Goal: Information Seeking & Learning: Learn about a topic

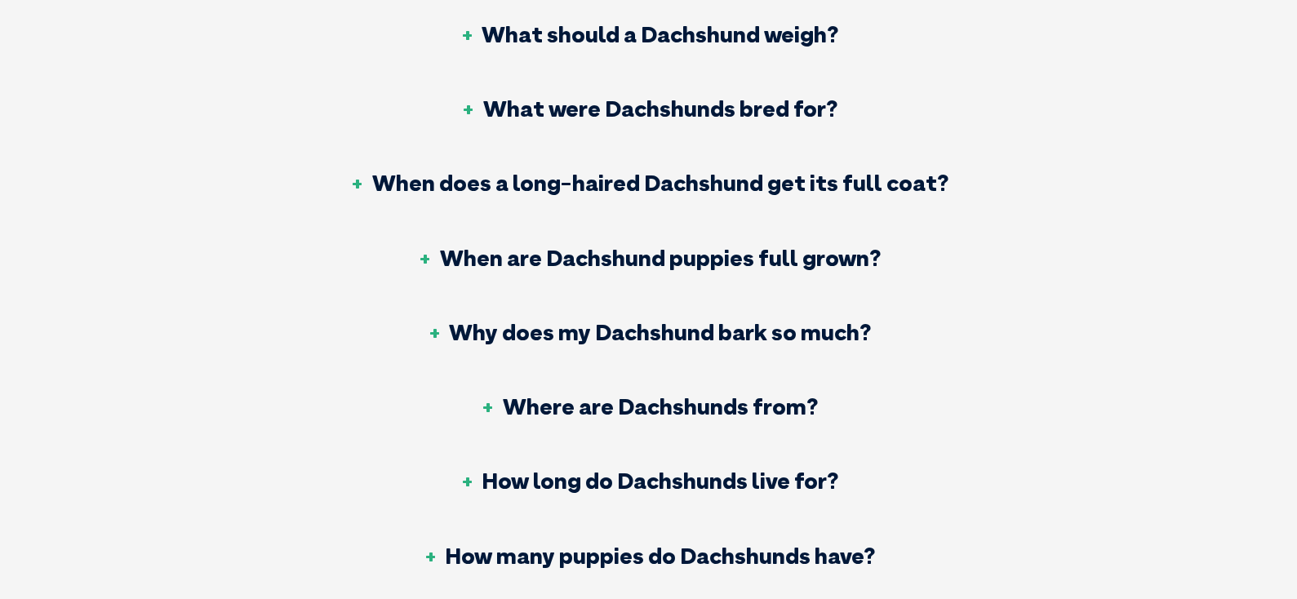
scroll to position [7345, 0]
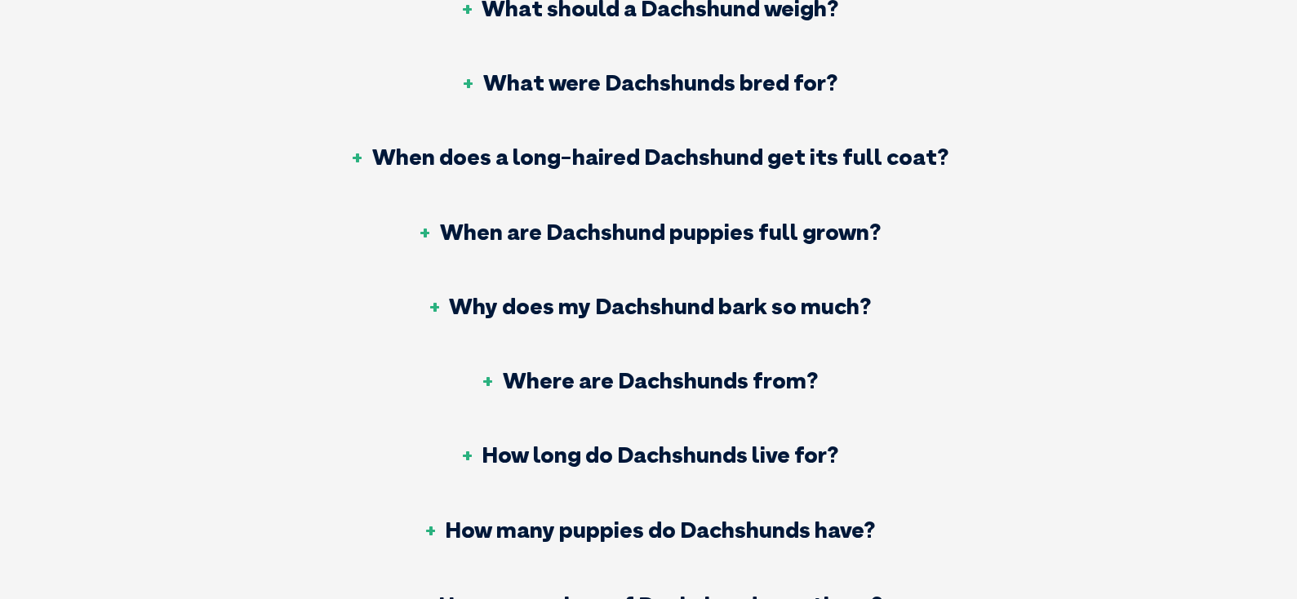
click at [506, 295] on h3 "Why does my Dachshund bark so much?" at bounding box center [648, 306] width 445 height 23
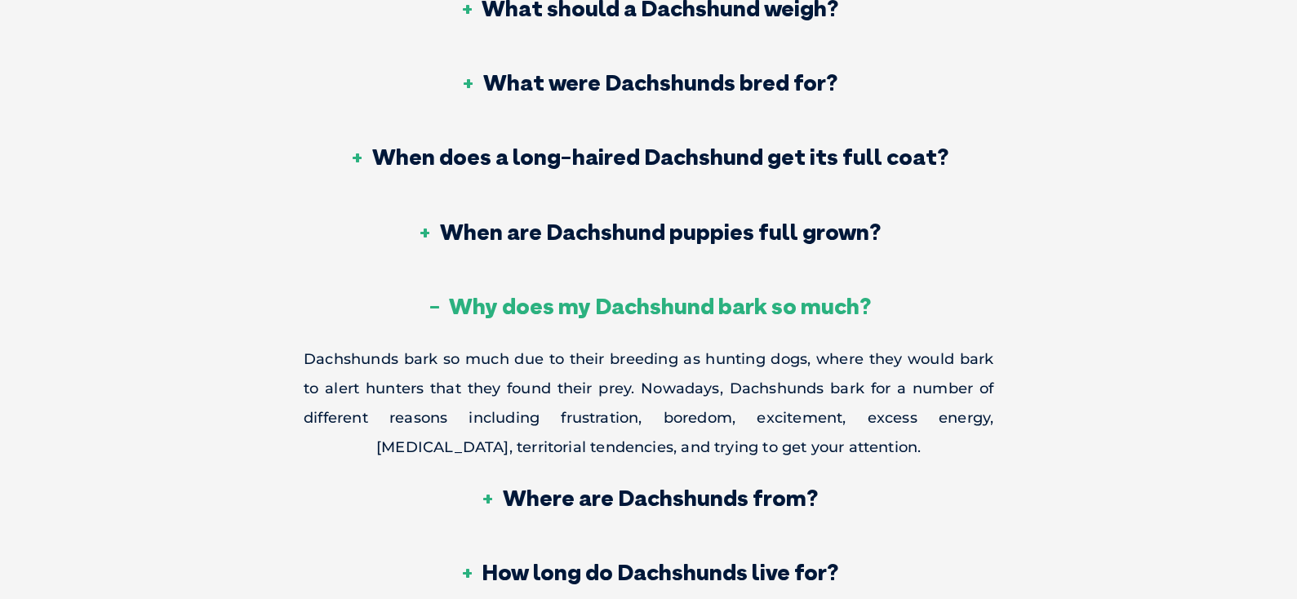
click at [544, 270] on div "Why does my Dachshund bark so much?" at bounding box center [649, 307] width 690 height 74
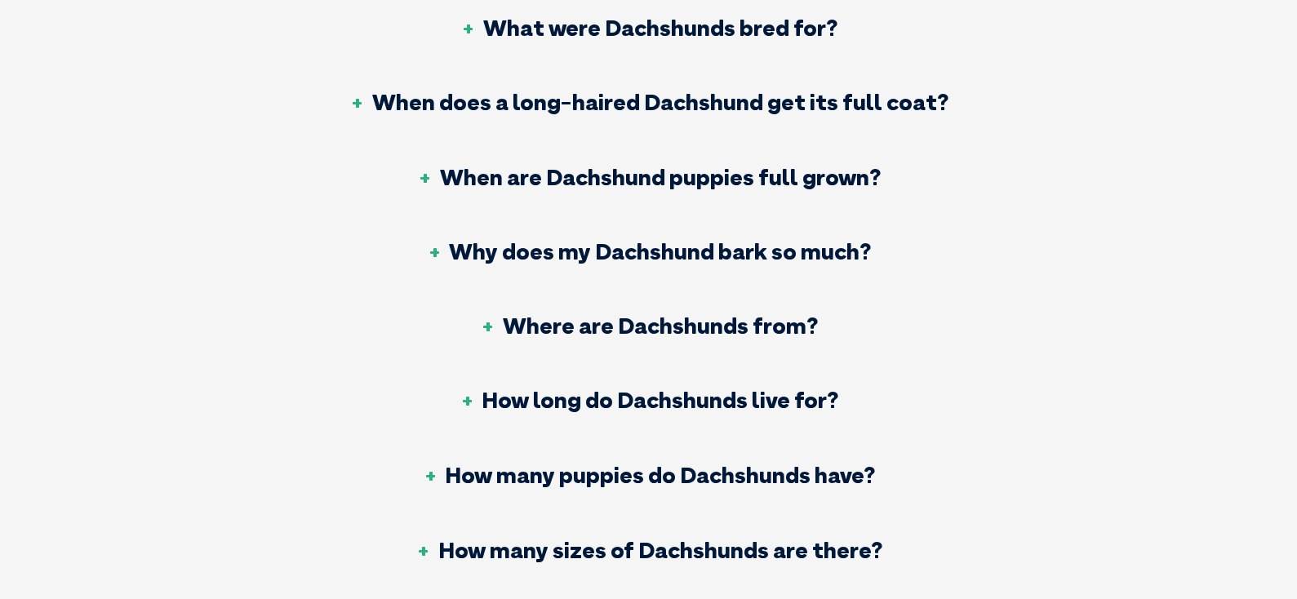
scroll to position [7427, 0]
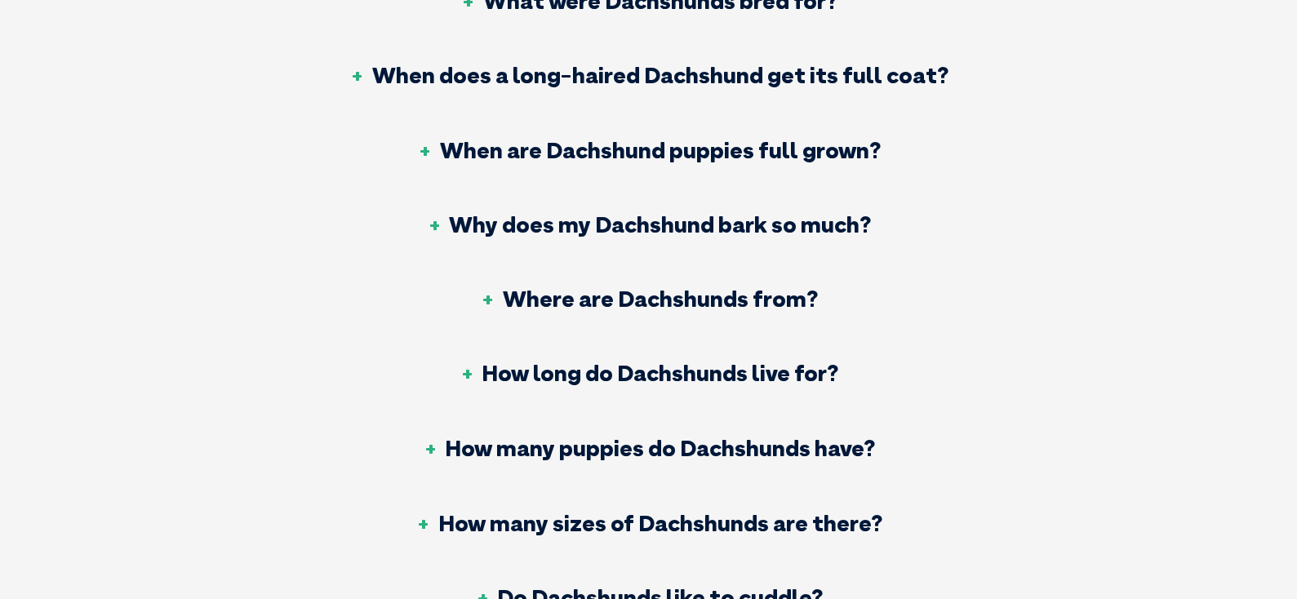
click at [686, 362] on h3 "How long do Dachshunds live for?" at bounding box center [649, 373] width 380 height 23
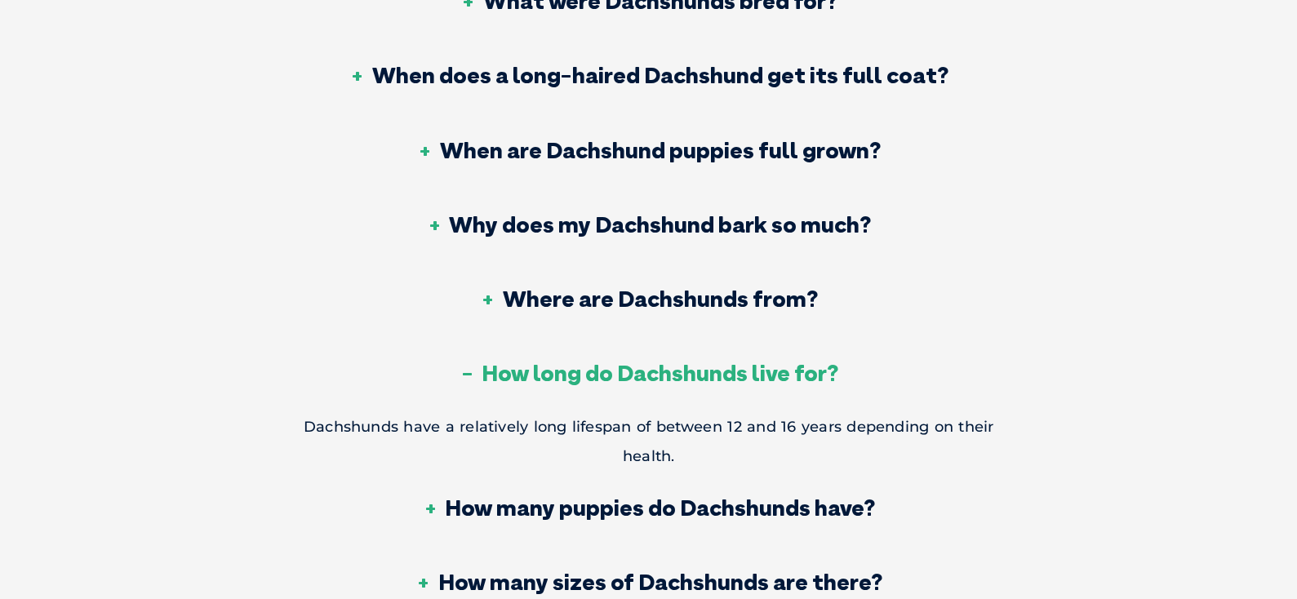
click at [686, 362] on h3 "How long do Dachshunds live for?" at bounding box center [649, 373] width 380 height 23
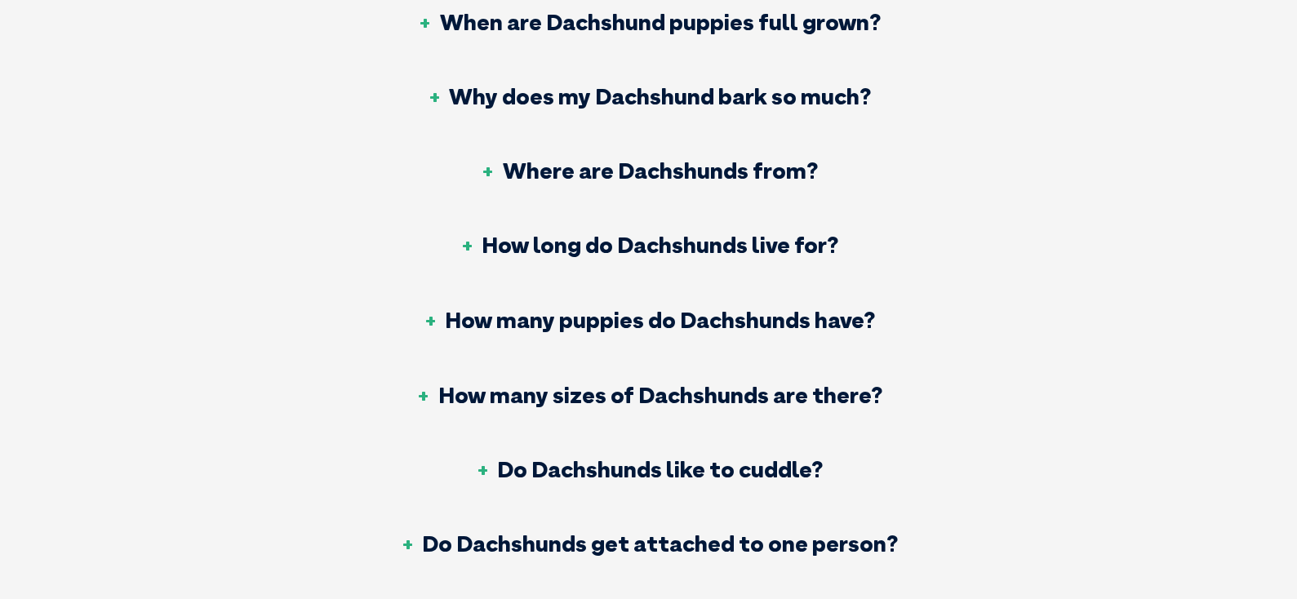
scroll to position [7591, 0]
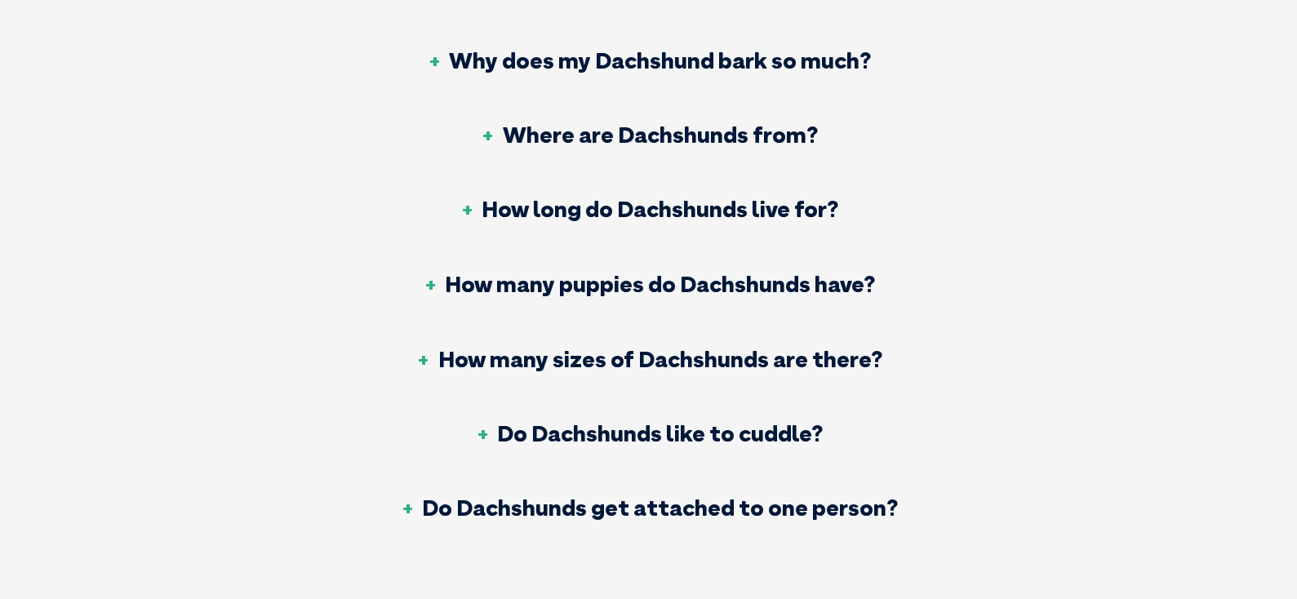
click at [733, 347] on h3 "How many sizes of Dachshunds are there?" at bounding box center [648, 358] width 467 height 23
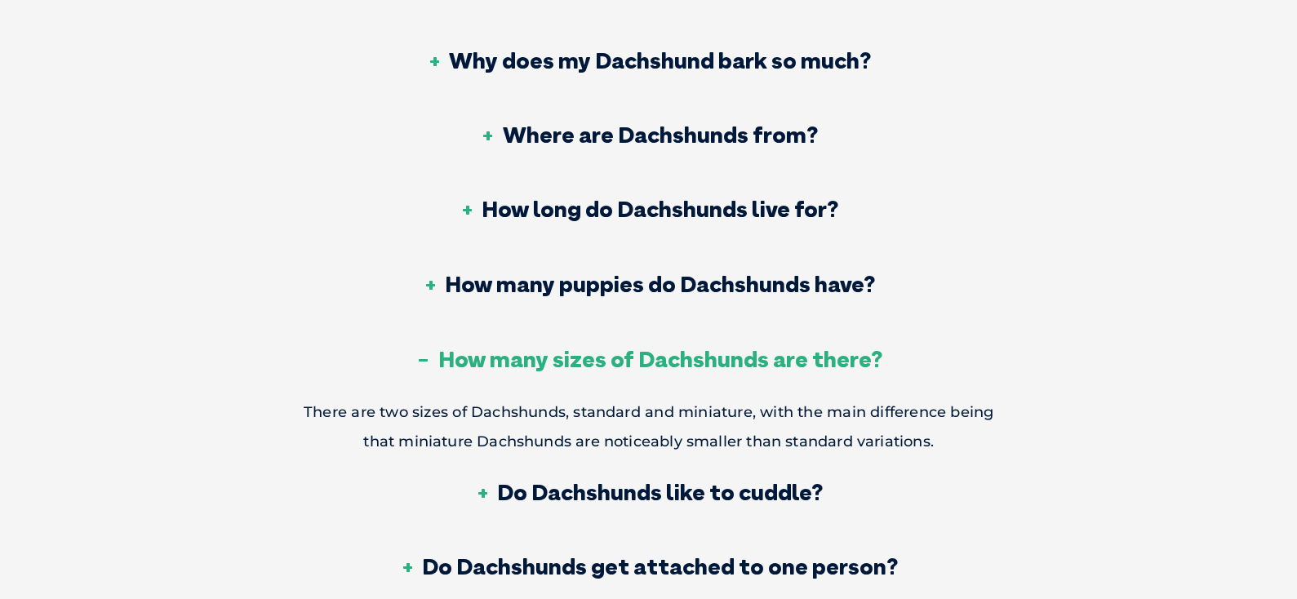
click at [733, 347] on h3 "How many sizes of Dachshunds are there?" at bounding box center [648, 358] width 467 height 23
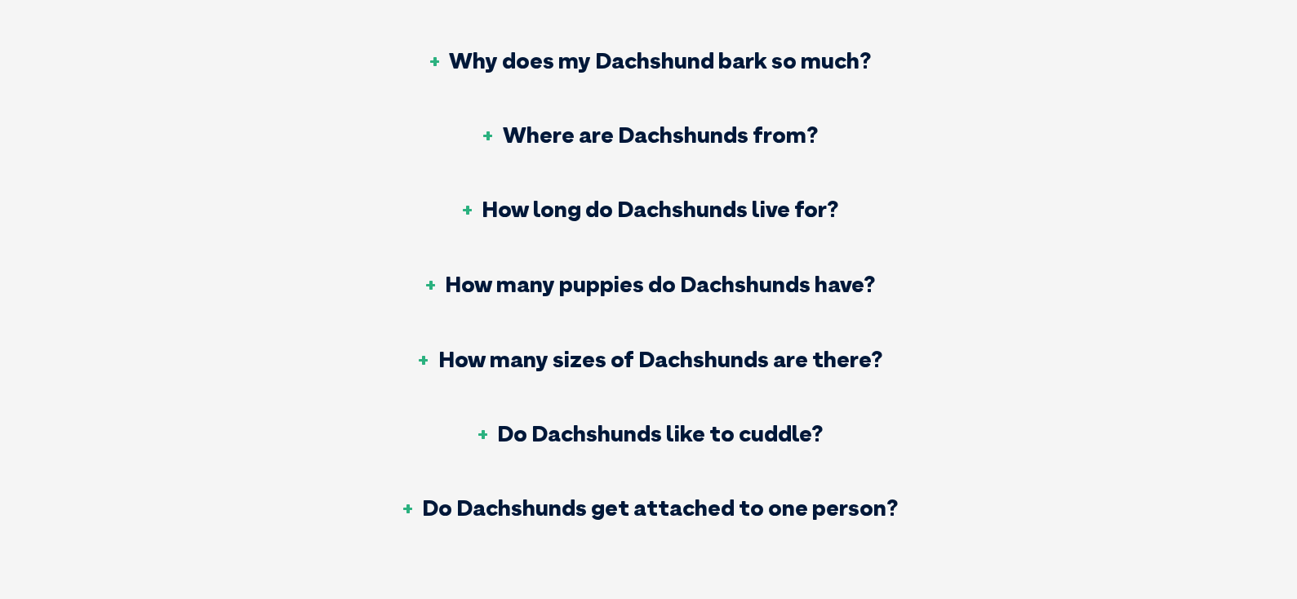
click at [689, 421] on h3 "Do Dachshunds like to cuddle?" at bounding box center [648, 432] width 349 height 23
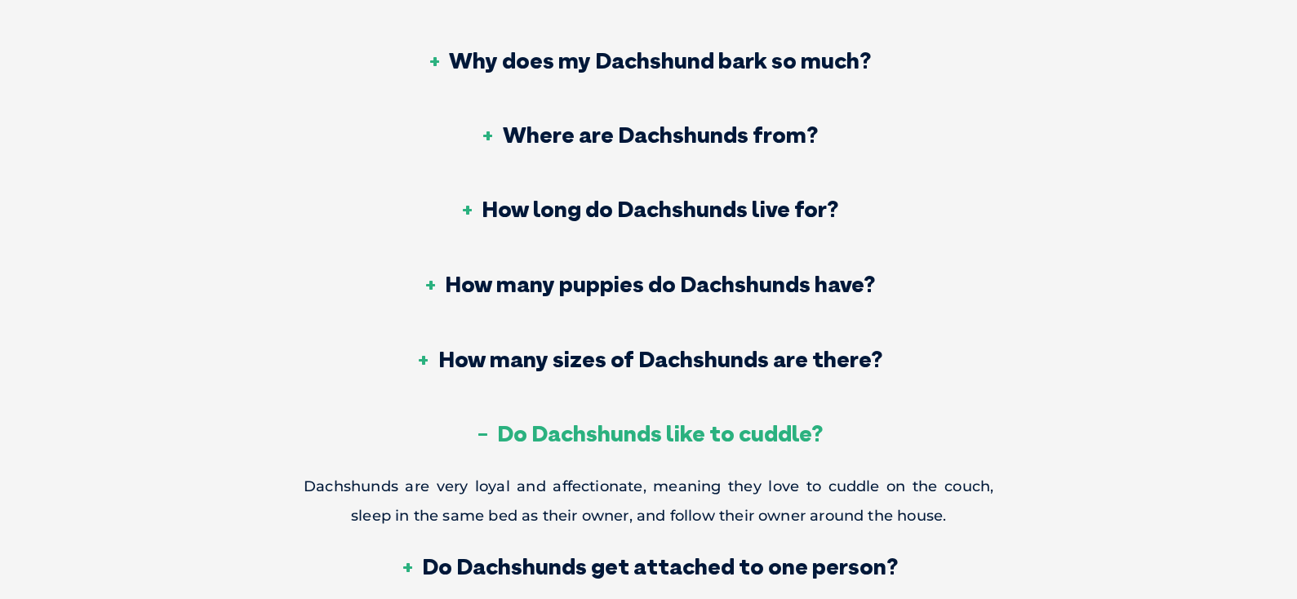
click at [690, 421] on h3 "Do Dachshunds like to cuddle?" at bounding box center [648, 432] width 349 height 23
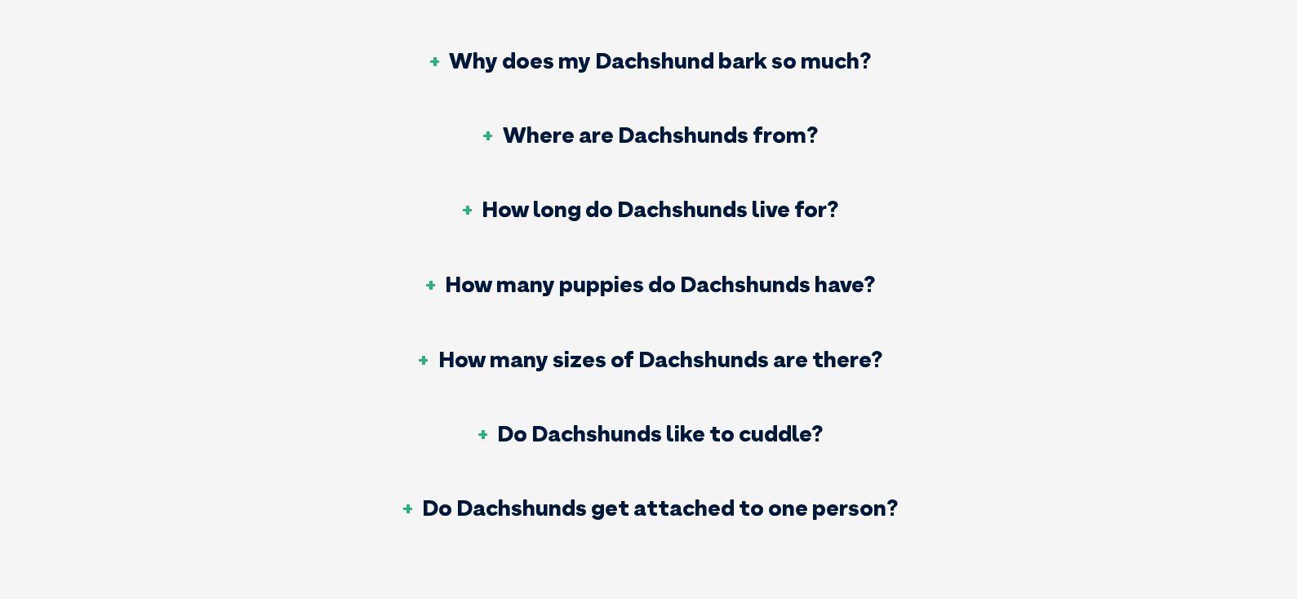
click at [780, 495] on h3 "Do Dachshunds get attached to one person?" at bounding box center [648, 506] width 499 height 23
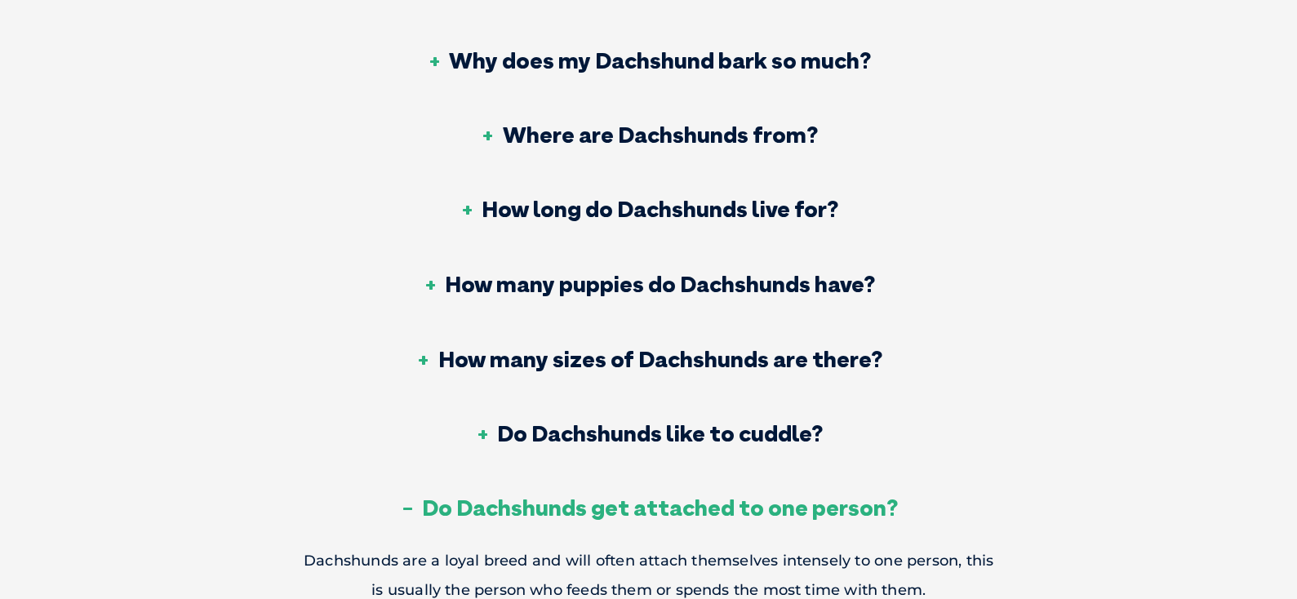
click at [665, 495] on h3 "Do Dachshunds get attached to one person?" at bounding box center [648, 506] width 499 height 23
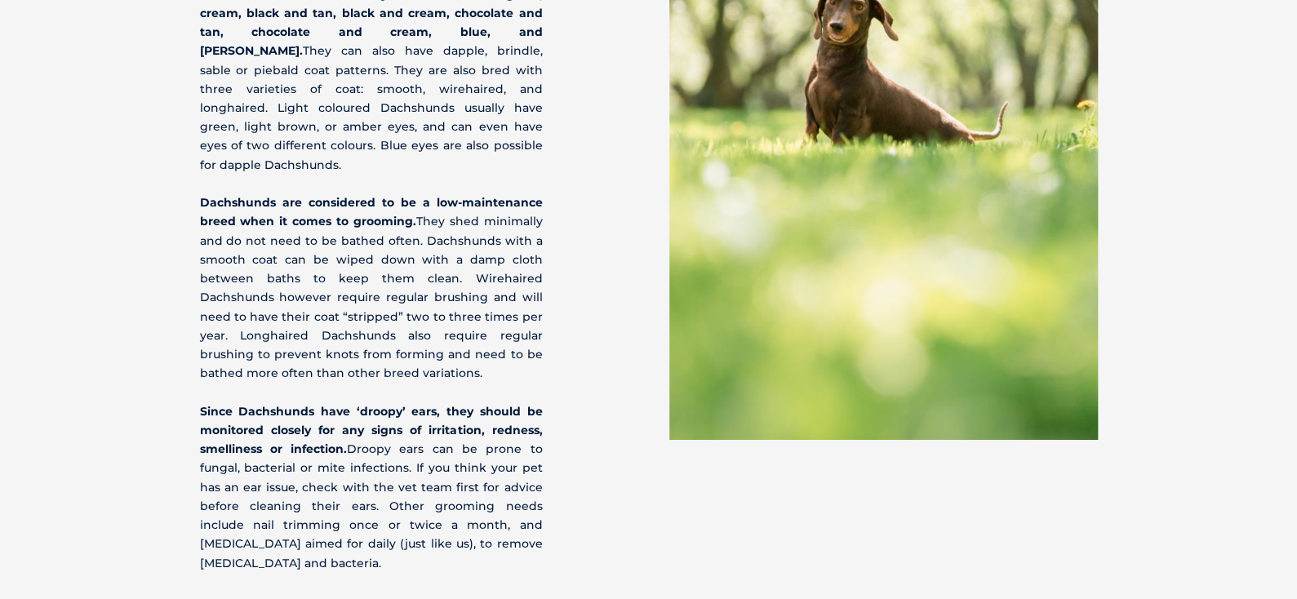
scroll to position [5763, 0]
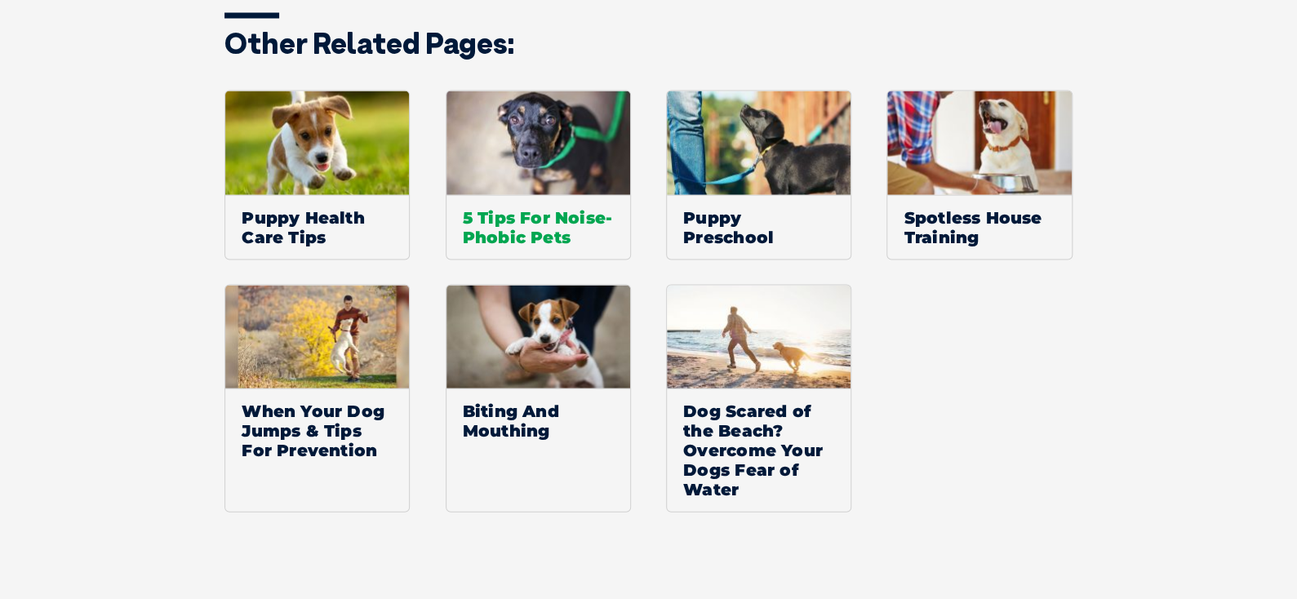
scroll to position [1632, 0]
